Goal: Task Accomplishment & Management: Use online tool/utility

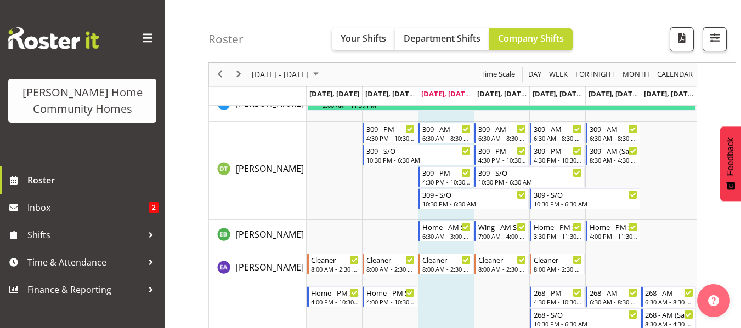
scroll to position [460, 0]
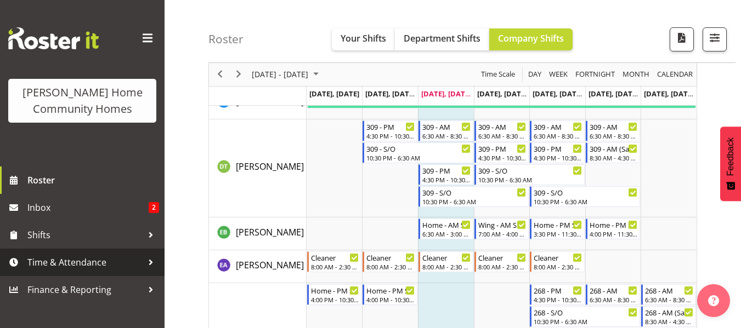
click at [113, 261] on span "Time & Attendance" at bounding box center [84, 262] width 115 height 16
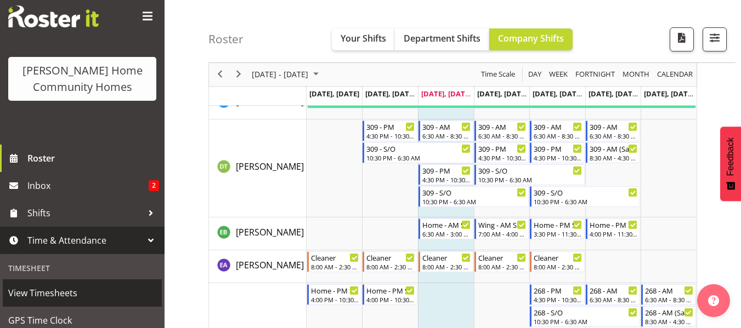
scroll to position [66, 0]
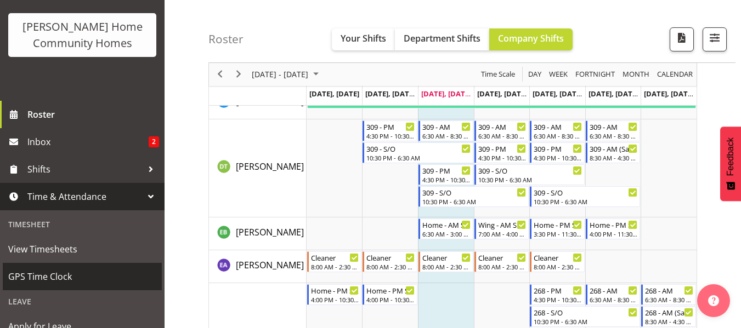
click at [123, 281] on span "GPS Time Clock" at bounding box center [82, 277] width 148 height 16
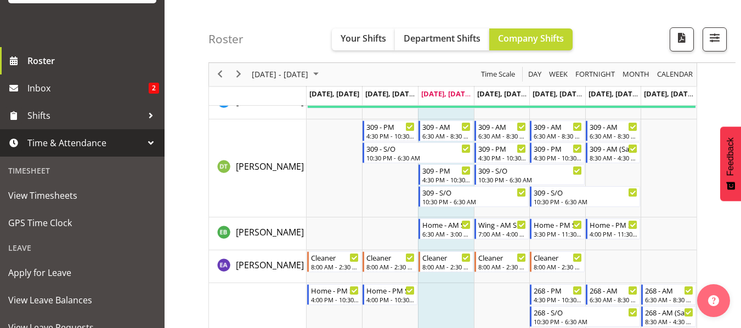
scroll to position [132, 0]
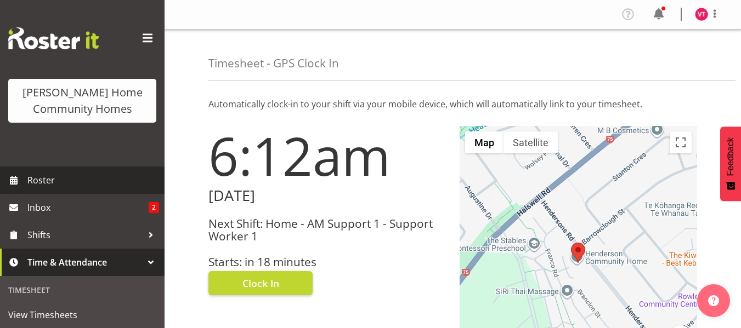
click at [114, 178] on span "Roster" at bounding box center [93, 180] width 132 height 16
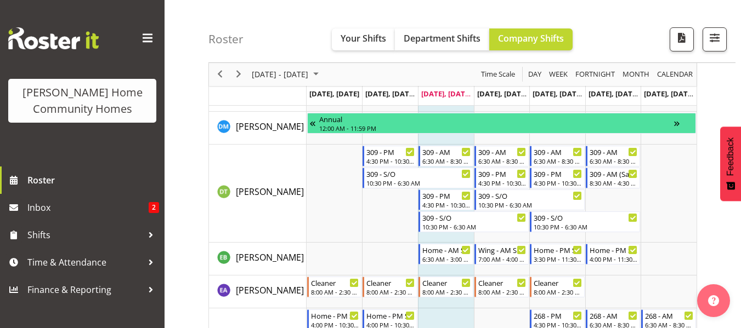
scroll to position [460, 0]
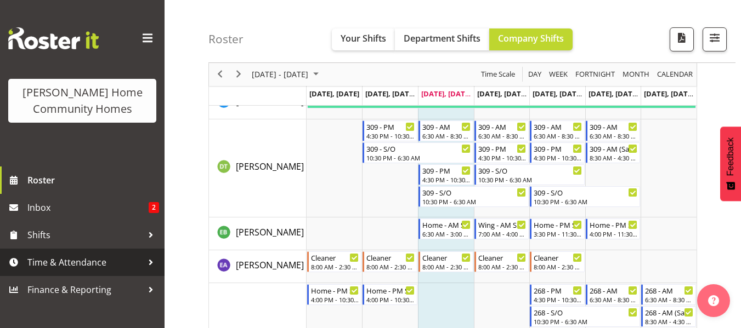
click at [139, 261] on span "Time & Attendance" at bounding box center [84, 262] width 115 height 16
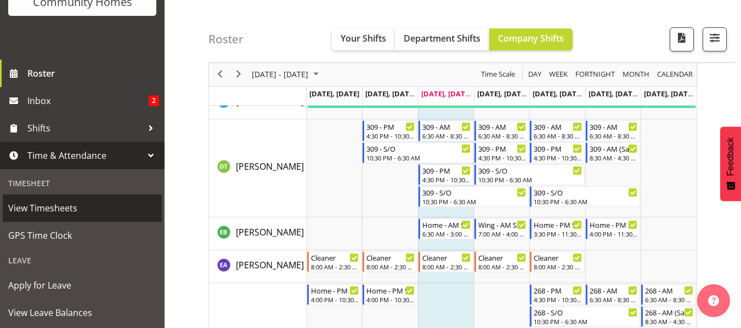
scroll to position [132, 0]
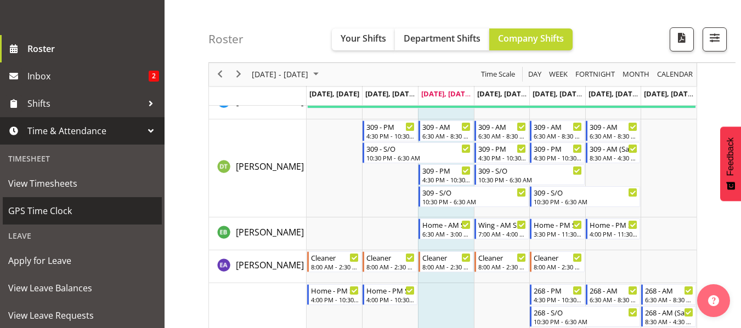
click at [128, 211] on span "GPS Time Clock" at bounding box center [82, 211] width 148 height 16
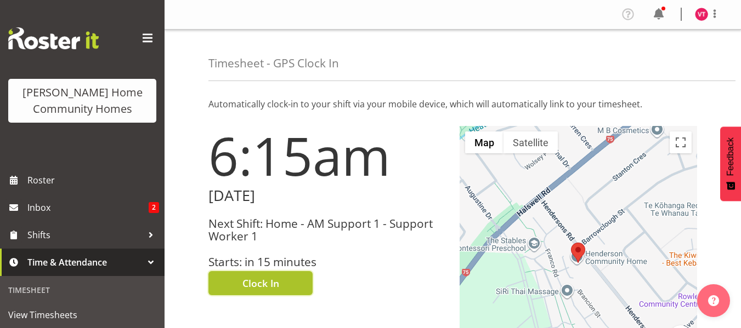
click at [274, 280] on span "Clock In" at bounding box center [260, 283] width 37 height 14
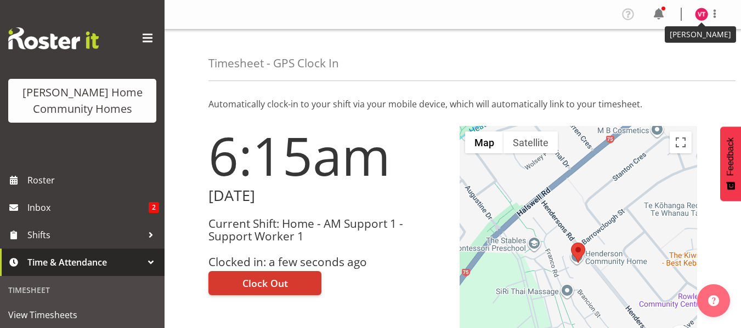
click at [703, 17] on img at bounding box center [701, 14] width 13 height 13
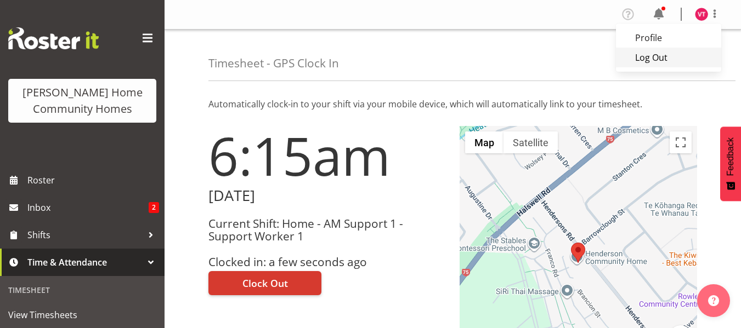
click at [656, 55] on link "Log Out" at bounding box center [668, 58] width 105 height 20
